Goal: Task Accomplishment & Management: Use online tool/utility

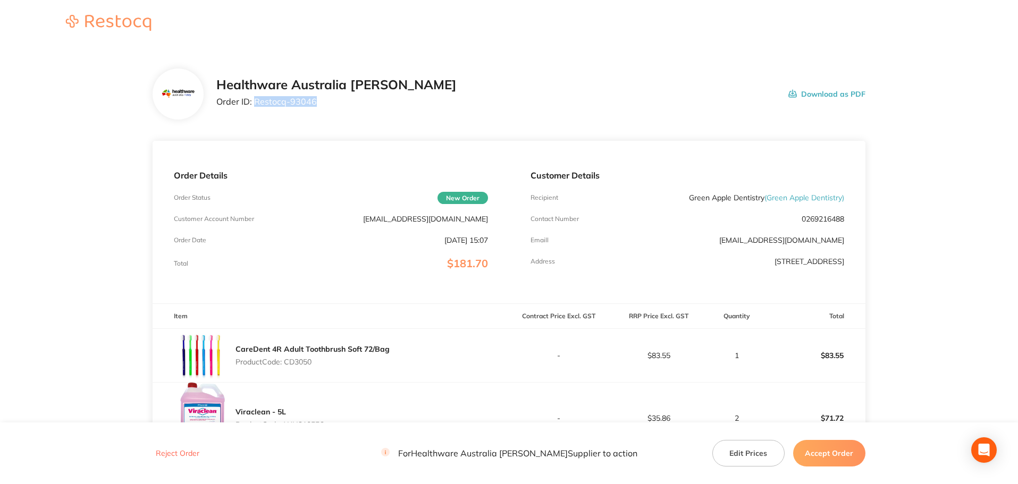
drag, startPoint x: 318, startPoint y: 106, endPoint x: 256, endPoint y: 105, distance: 62.2
click at [256, 105] on p "Order ID: Restocq- 93046" at bounding box center [336, 102] width 240 height 10
copy p "Restocq- 93046"
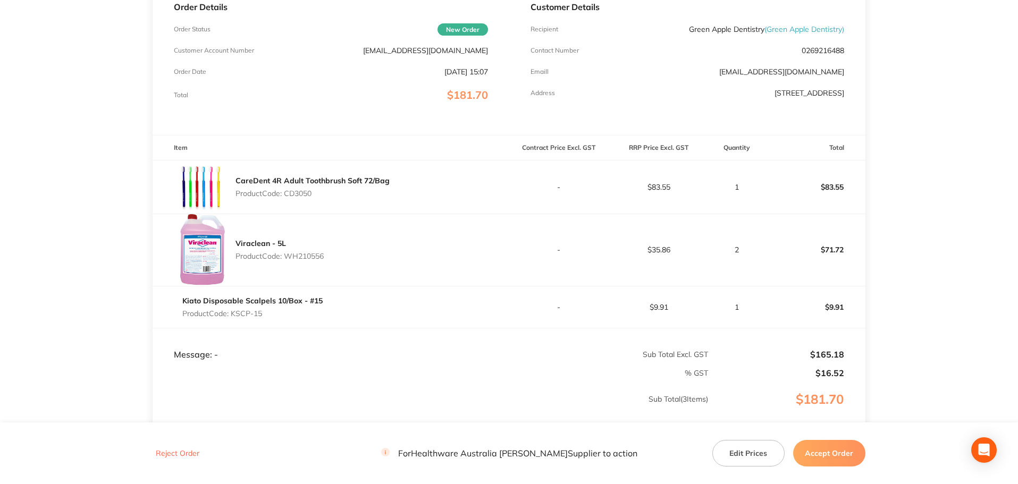
scroll to position [159, 0]
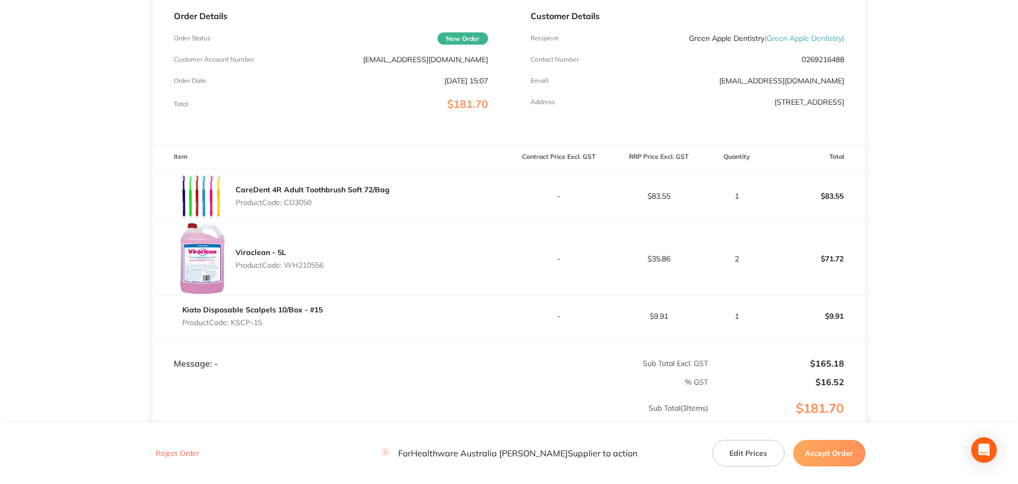
click at [307, 200] on p "Product Code: CD3050" at bounding box center [312, 202] width 154 height 9
copy p "CD3050"
click at [318, 264] on p "Product Code: WH210556" at bounding box center [279, 265] width 88 height 9
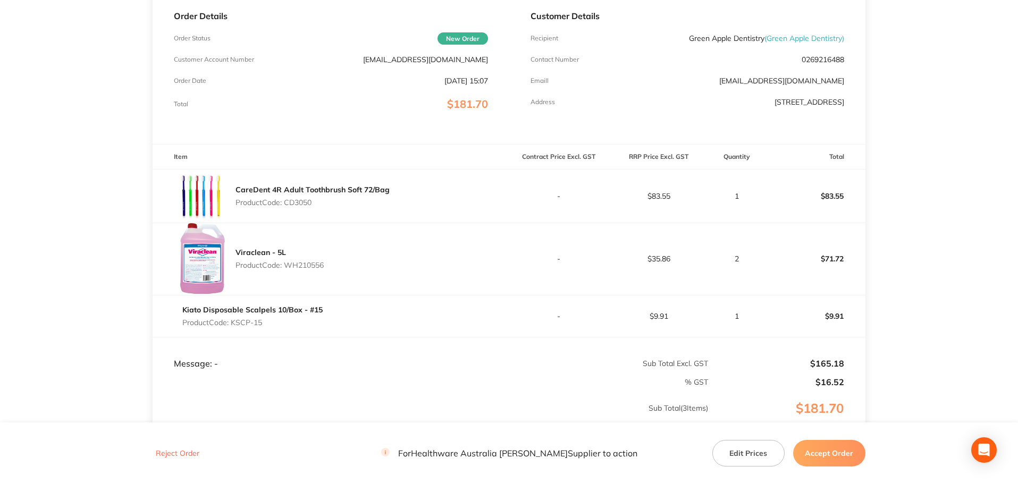
copy p "WH210556"
drag, startPoint x: 260, startPoint y: 325, endPoint x: 232, endPoint y: 328, distance: 28.9
click at [232, 328] on div "Kiato Disposable Scalpels 10/Box - #15 Product Code: KSCP-15" at bounding box center [252, 316] width 140 height 30
copy p "KSCP-15"
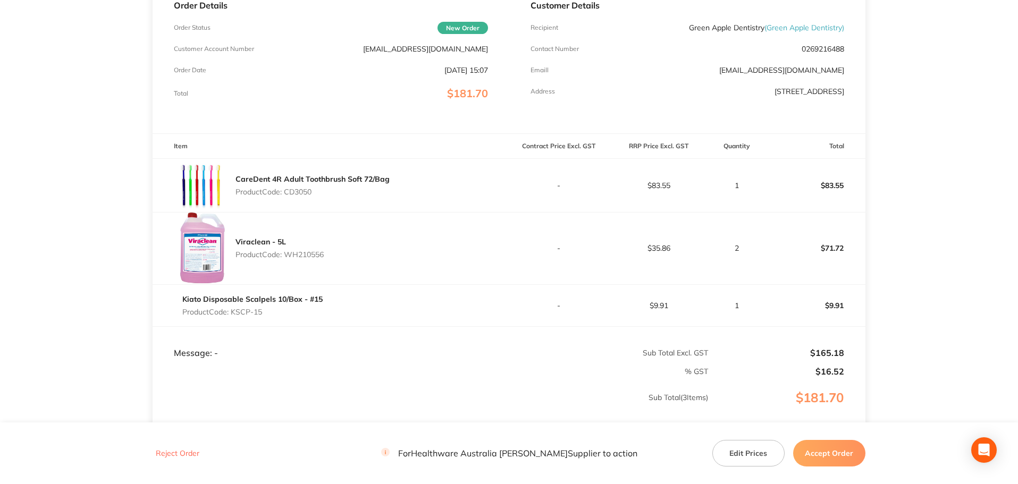
scroll to position [272, 0]
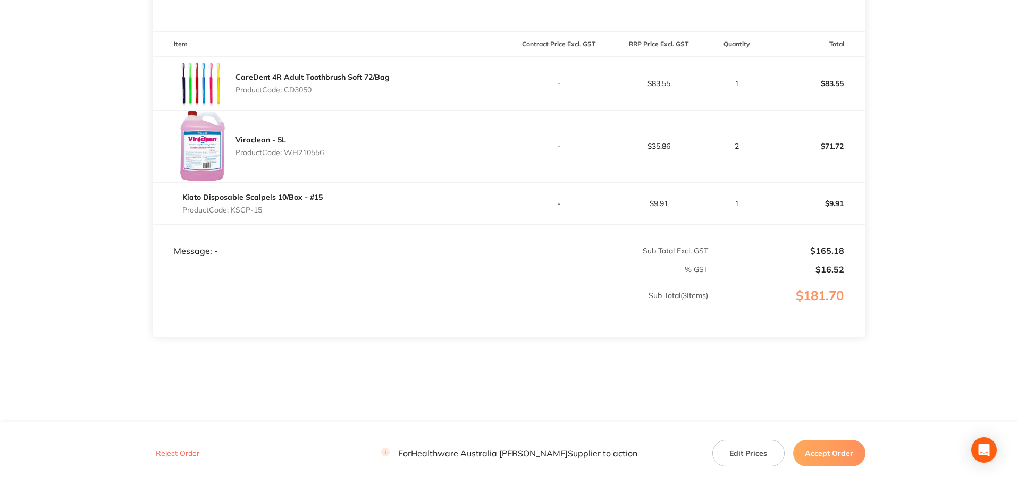
click at [838, 447] on button "Accept Order" at bounding box center [829, 453] width 72 height 27
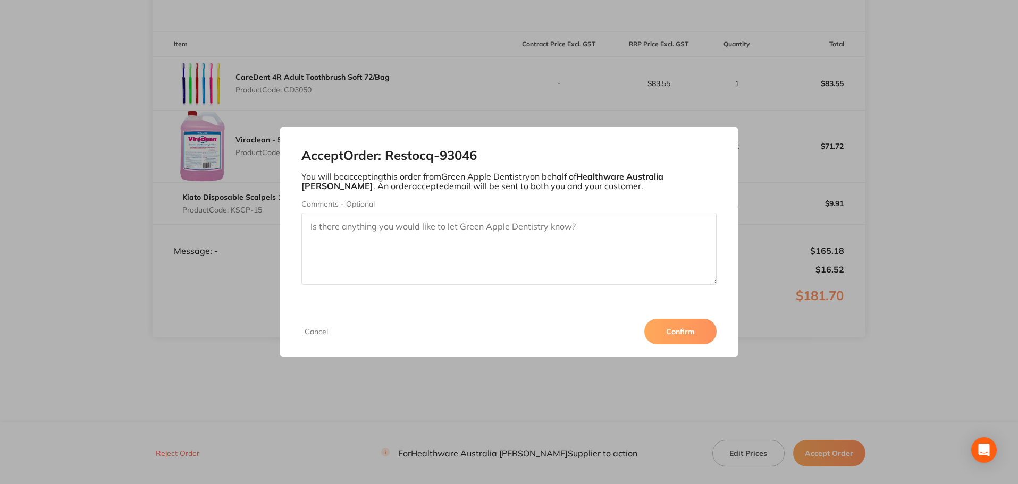
click at [696, 335] on button "Confirm" at bounding box center [680, 332] width 72 height 26
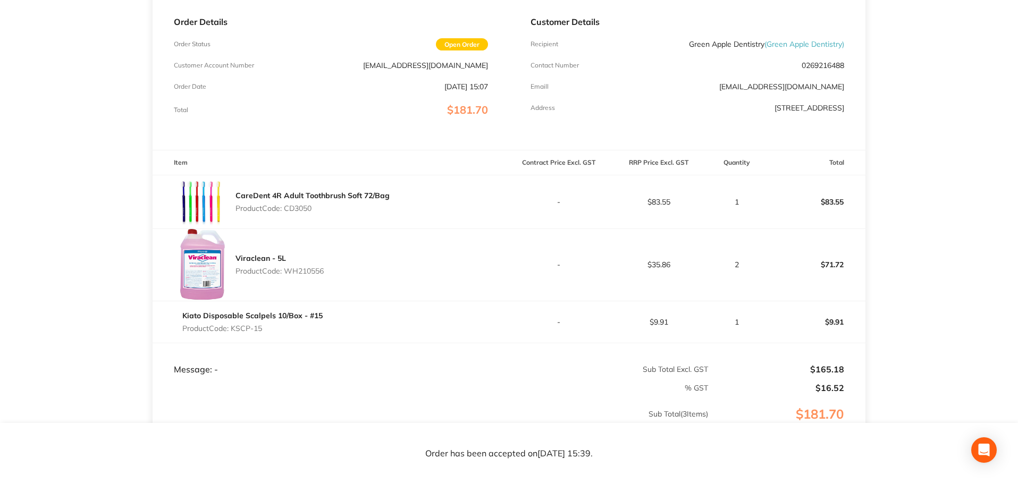
scroll to position [112, 0]
